Goal: Information Seeking & Learning: Learn about a topic

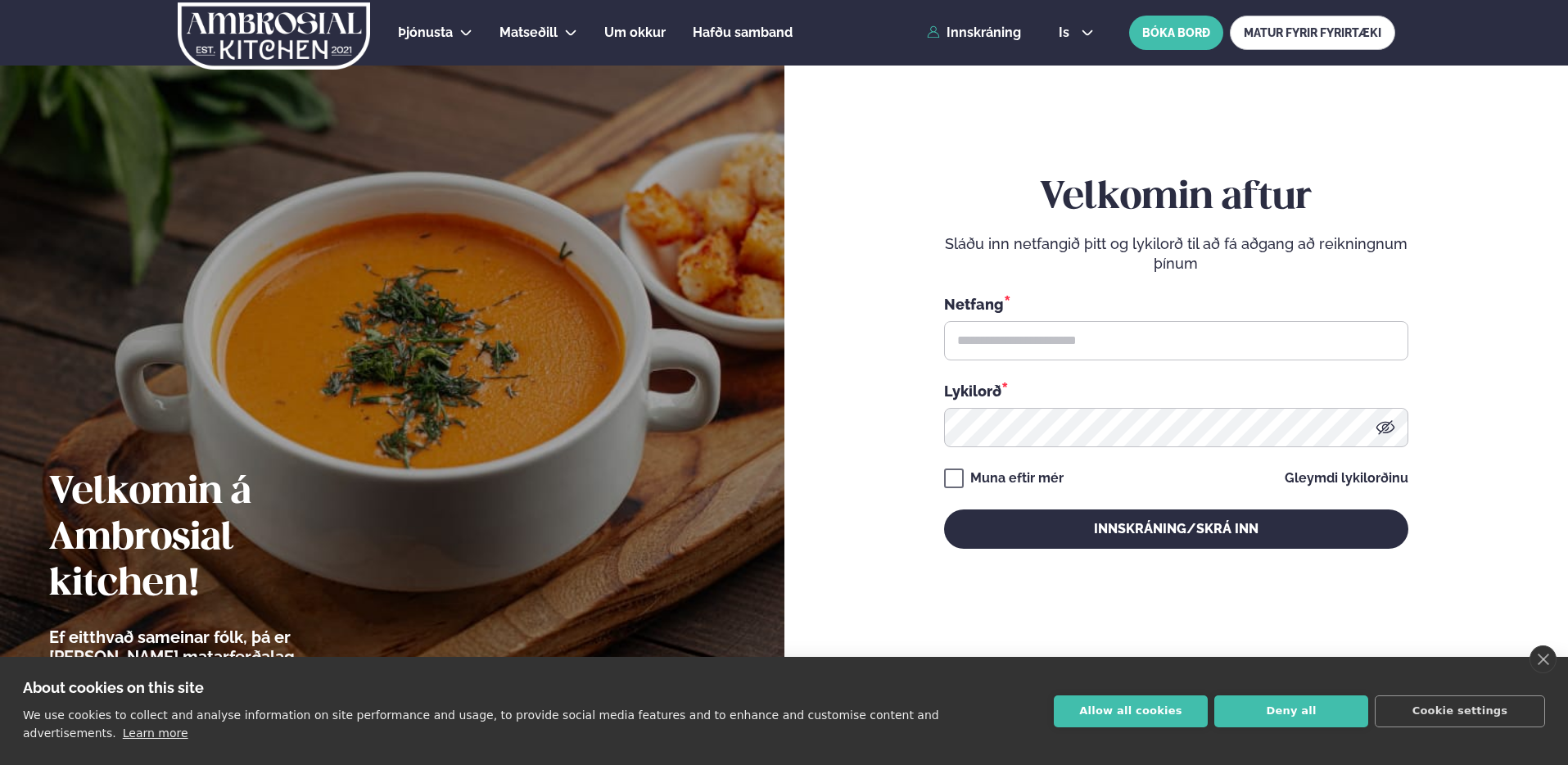
drag, startPoint x: 1092, startPoint y: 346, endPoint x: 1300, endPoint y: 332, distance: 208.5
click at [1093, 346] on input "text" at bounding box center [1177, 340] width 464 height 39
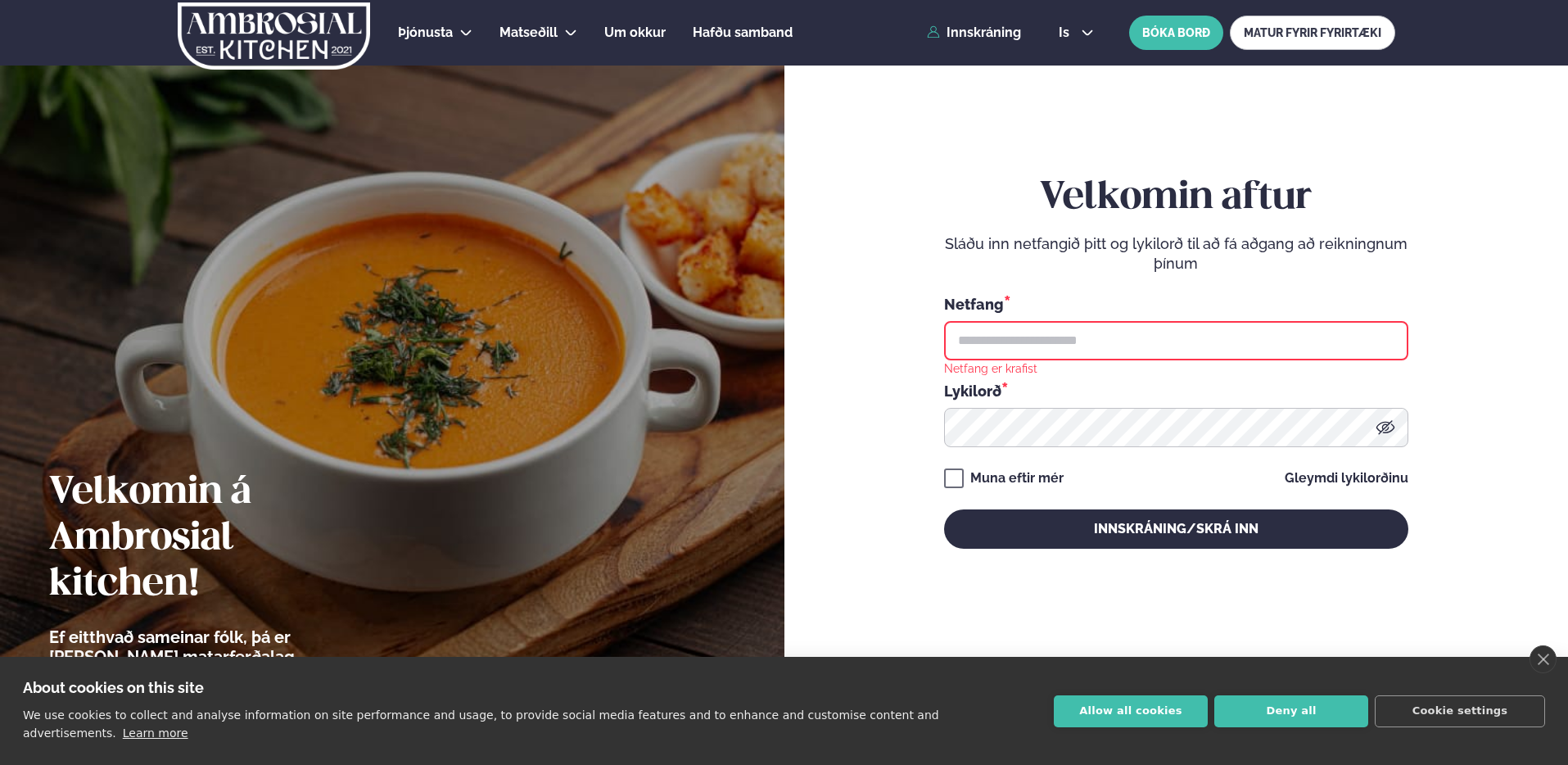
type input "**********"
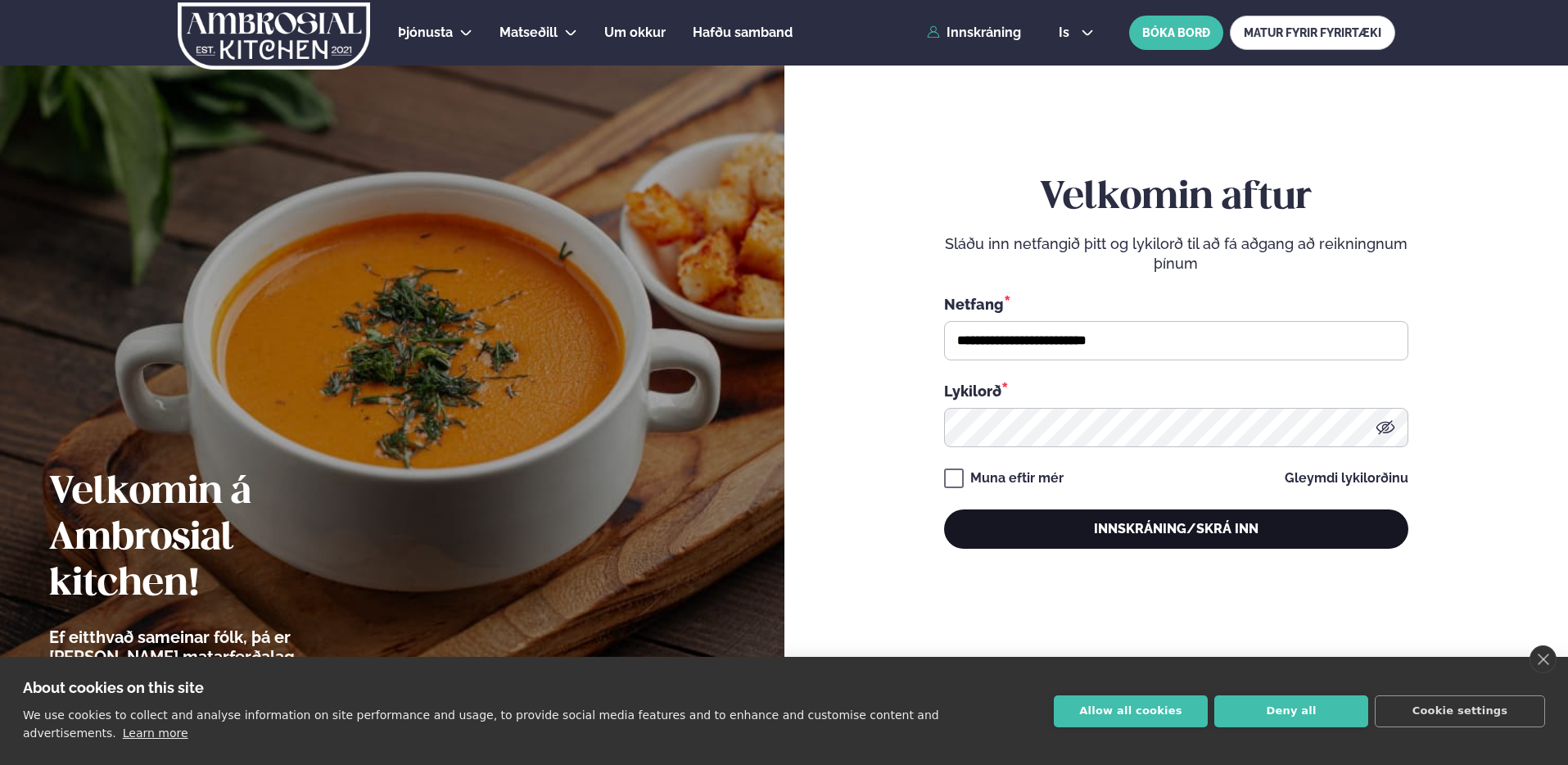
click at [1144, 528] on button "Innskráning/Skrá inn" at bounding box center [1177, 529] width 464 height 39
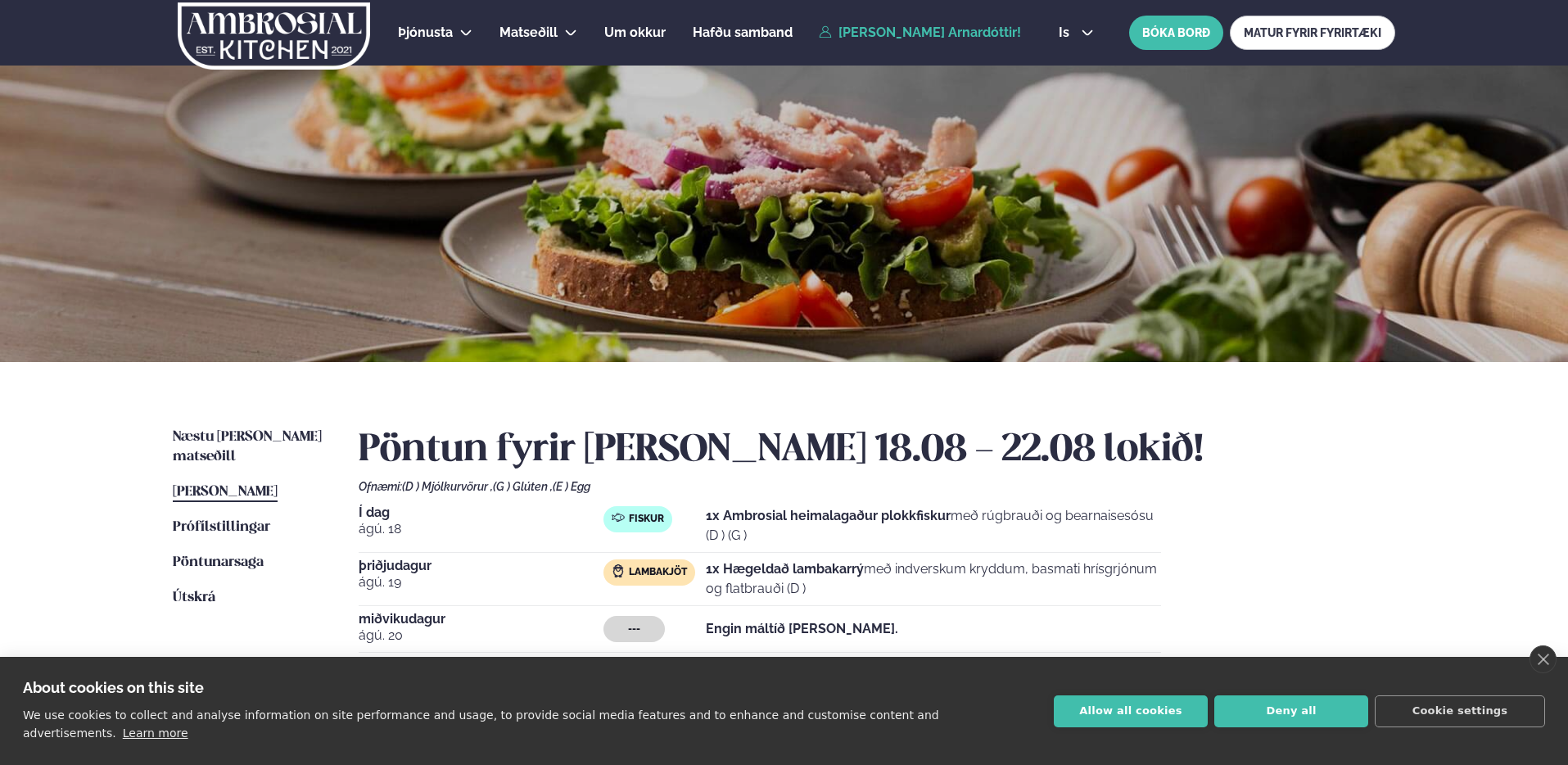
drag, startPoint x: 698, startPoint y: 515, endPoint x: 1152, endPoint y: 528, distance: 454.2
click at [1144, 529] on div "Fiskur 1x Ambrosial heimalagaður plokkfiskur með rúgbrauði og bearnaisesósu (D …" at bounding box center [882, 525] width 558 height 39
click at [1162, 525] on div "Í dag [DATE] Fiskur 1x Ambrosial heimalagaður plokkfiskur með rúgbrauði og bear…" at bounding box center [877, 632] width 1036 height 252
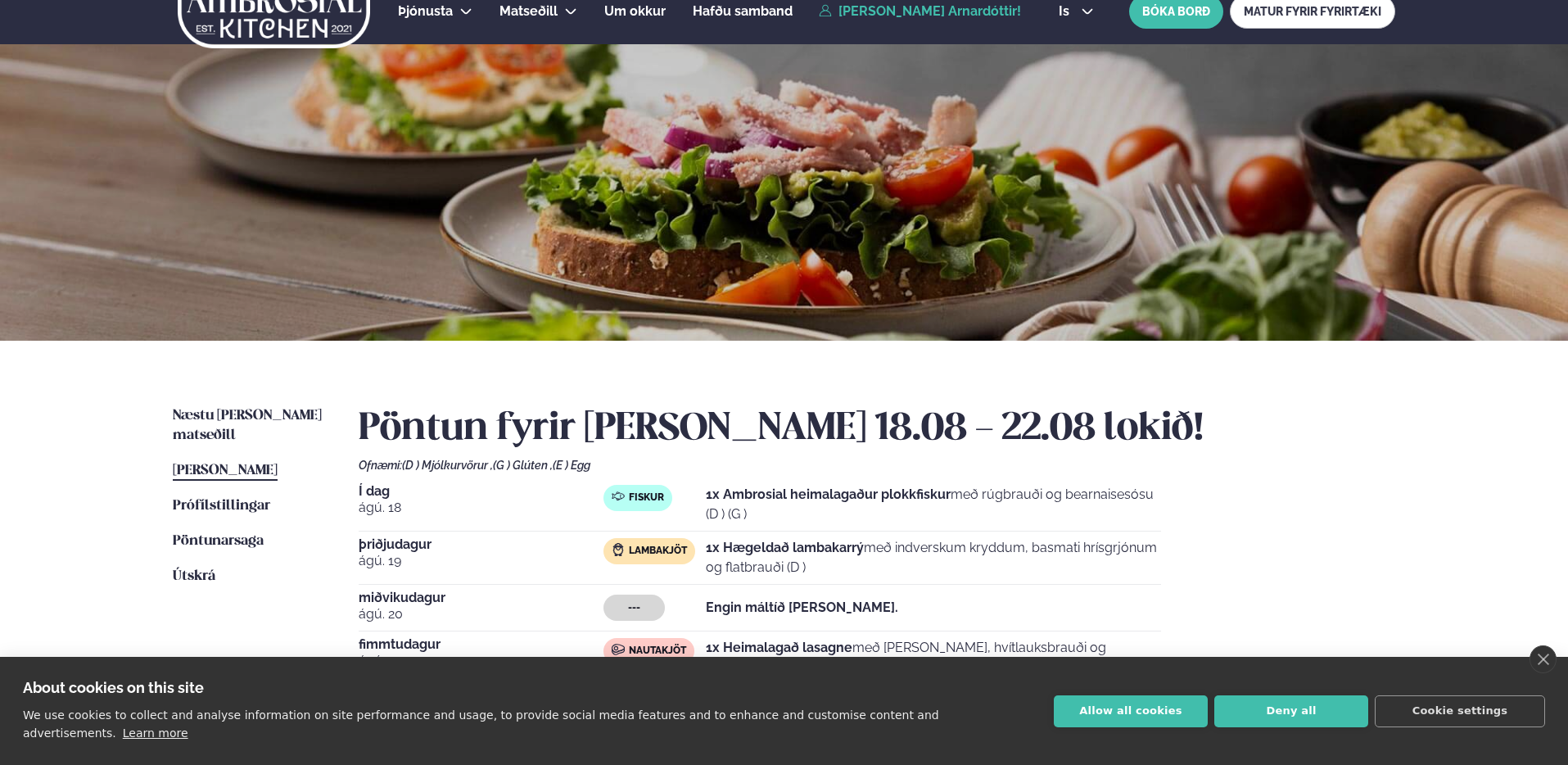
scroll to position [43, 0]
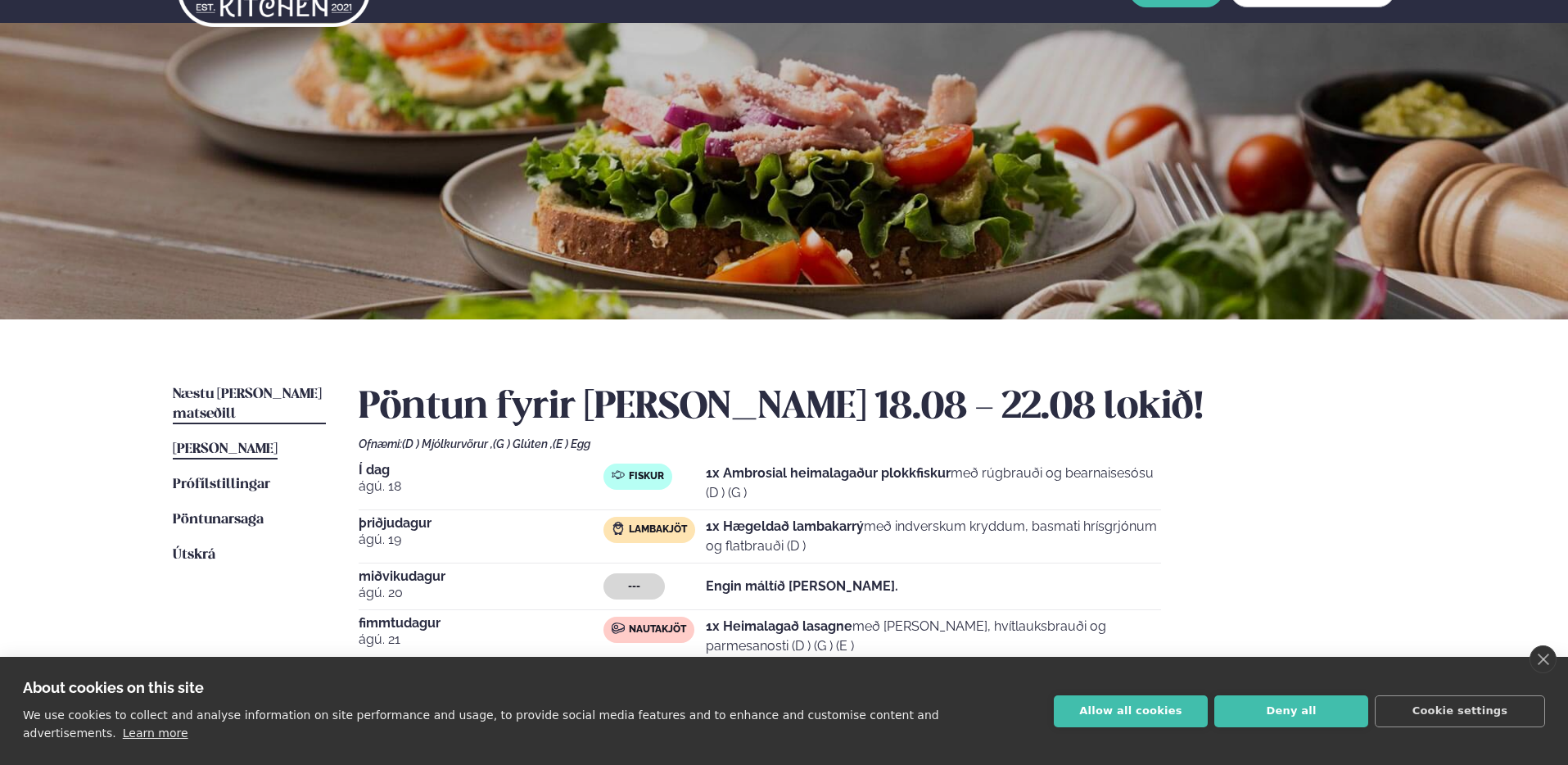
click at [214, 389] on span "Næstu [PERSON_NAME] matseðill" at bounding box center [246, 404] width 149 height 33
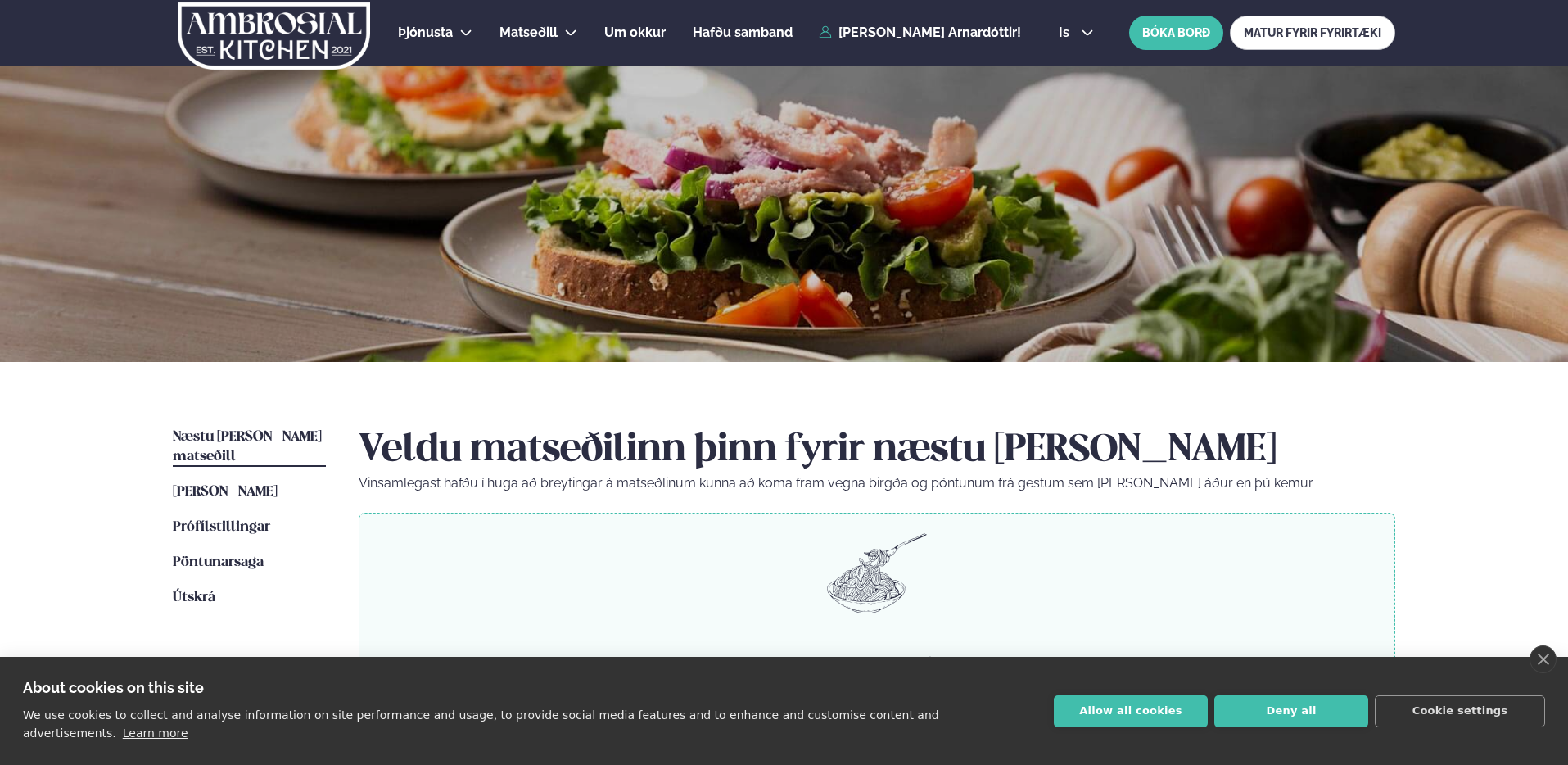
click at [231, 431] on span "Næstu [PERSON_NAME] matseðill" at bounding box center [246, 446] width 149 height 33
click at [239, 485] on span "[PERSON_NAME]" at bounding box center [225, 492] width 105 height 14
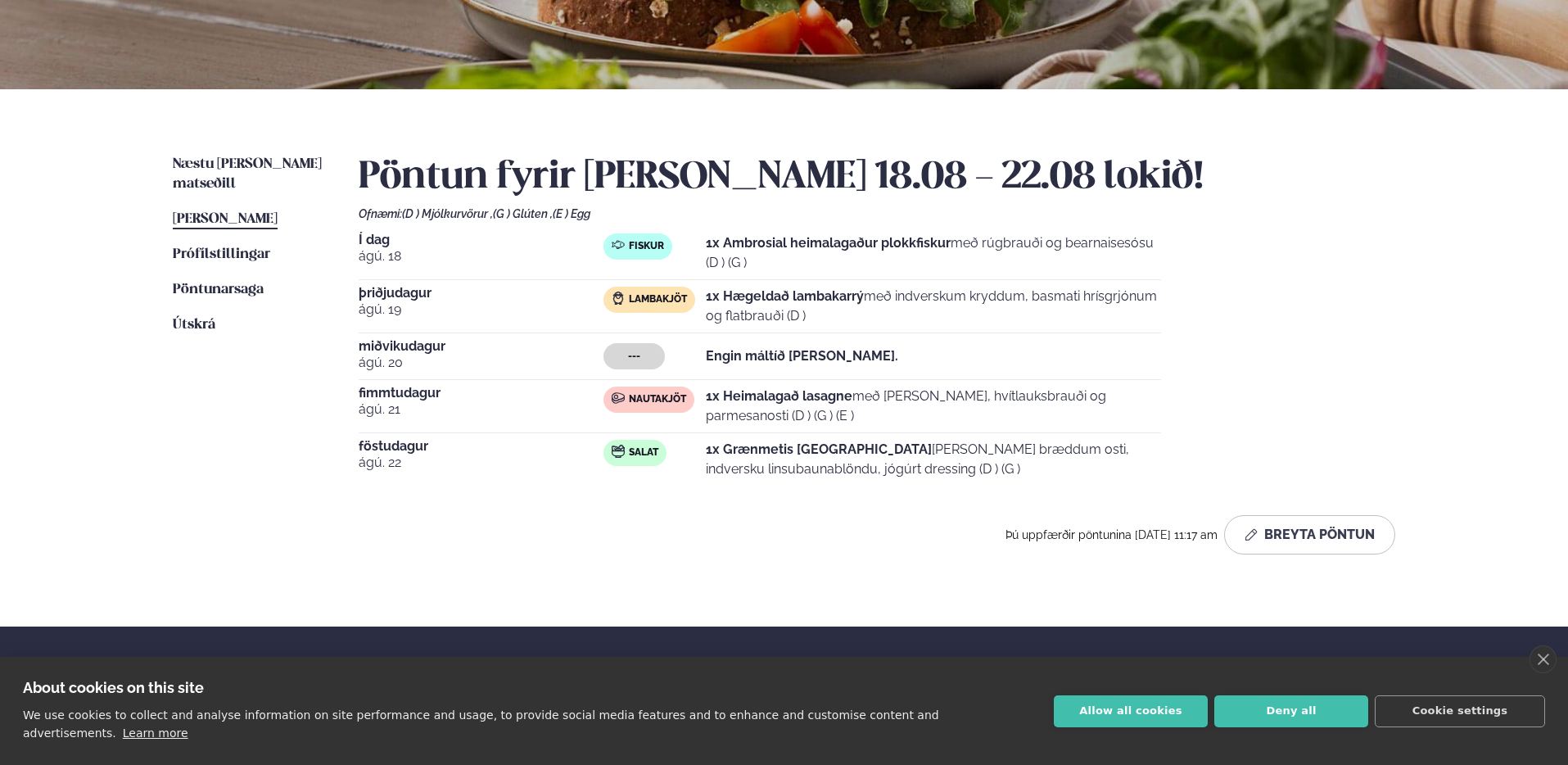
scroll to position [268, 0]
